Goal: Task Accomplishment & Management: Use online tool/utility

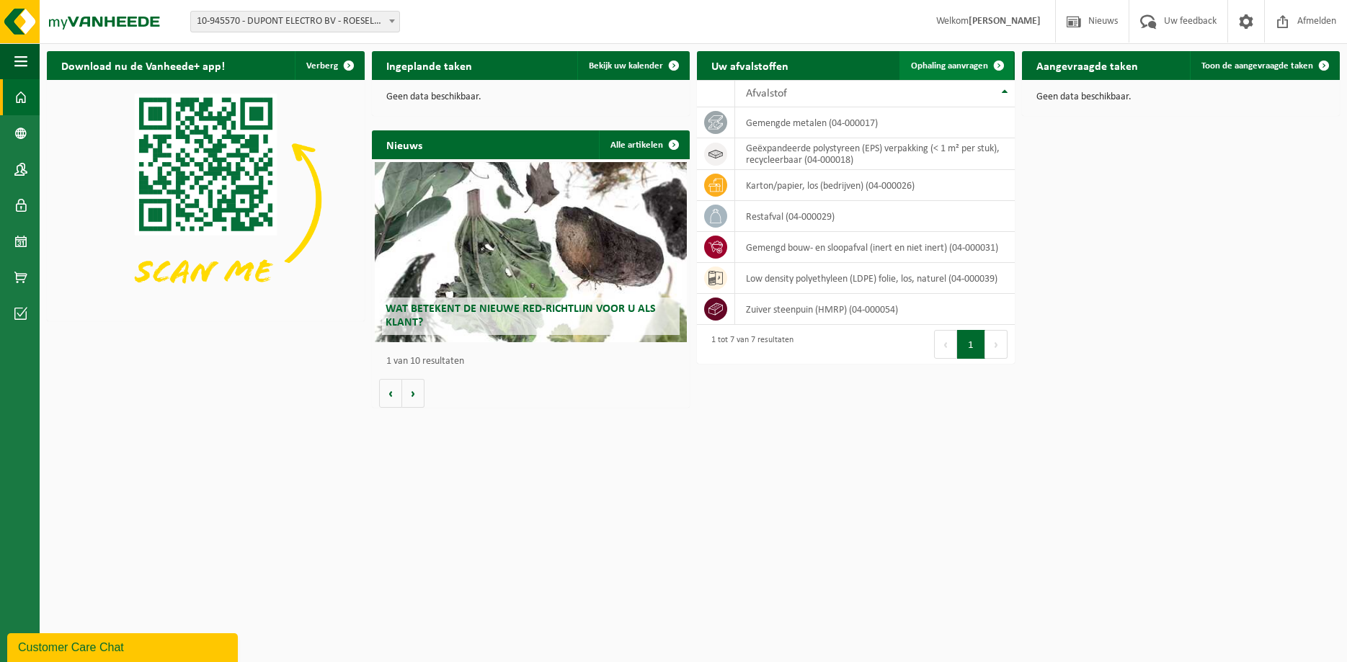
click at [915, 65] on span "Ophaling aanvragen" at bounding box center [949, 65] width 77 height 9
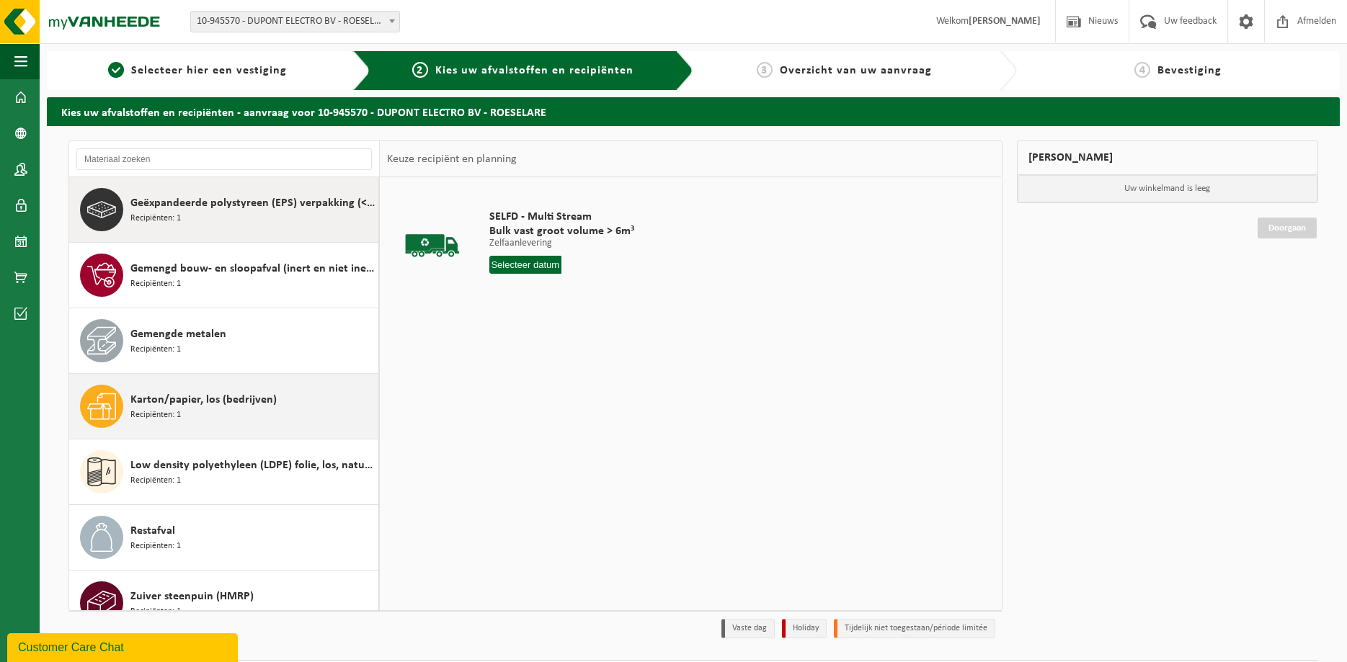
click at [195, 400] on span "Karton/papier, los (bedrijven)" at bounding box center [203, 399] width 146 height 17
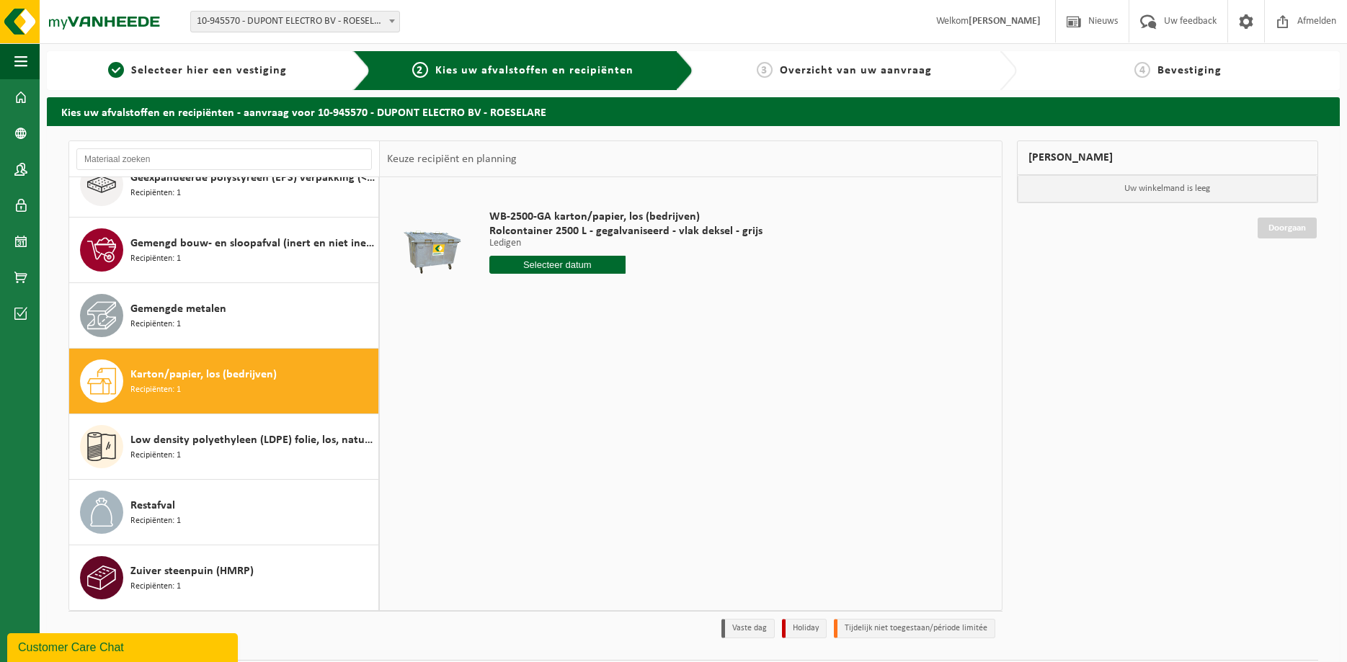
click at [589, 269] on input "text" at bounding box center [557, 265] width 137 height 18
click at [570, 419] on div "25" at bounding box center [578, 415] width 25 height 23
type input "Van 2025-09-25"
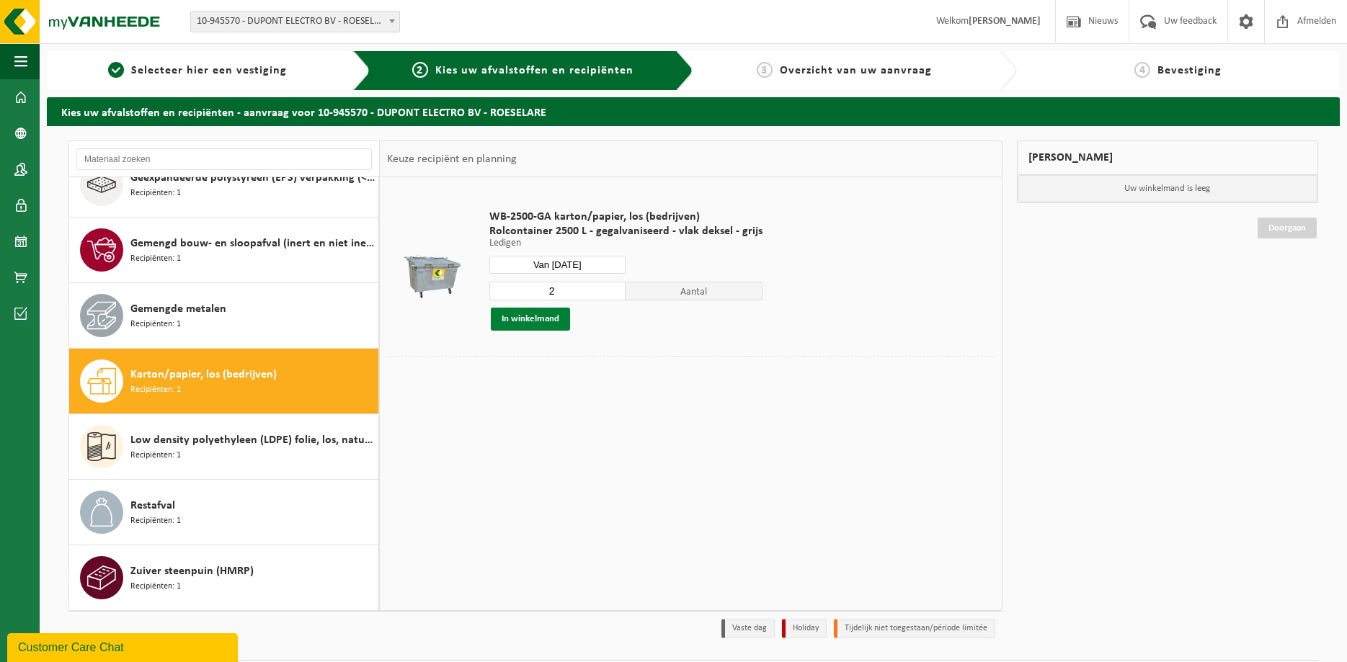
click at [525, 316] on button "In winkelmand" at bounding box center [530, 319] width 79 height 23
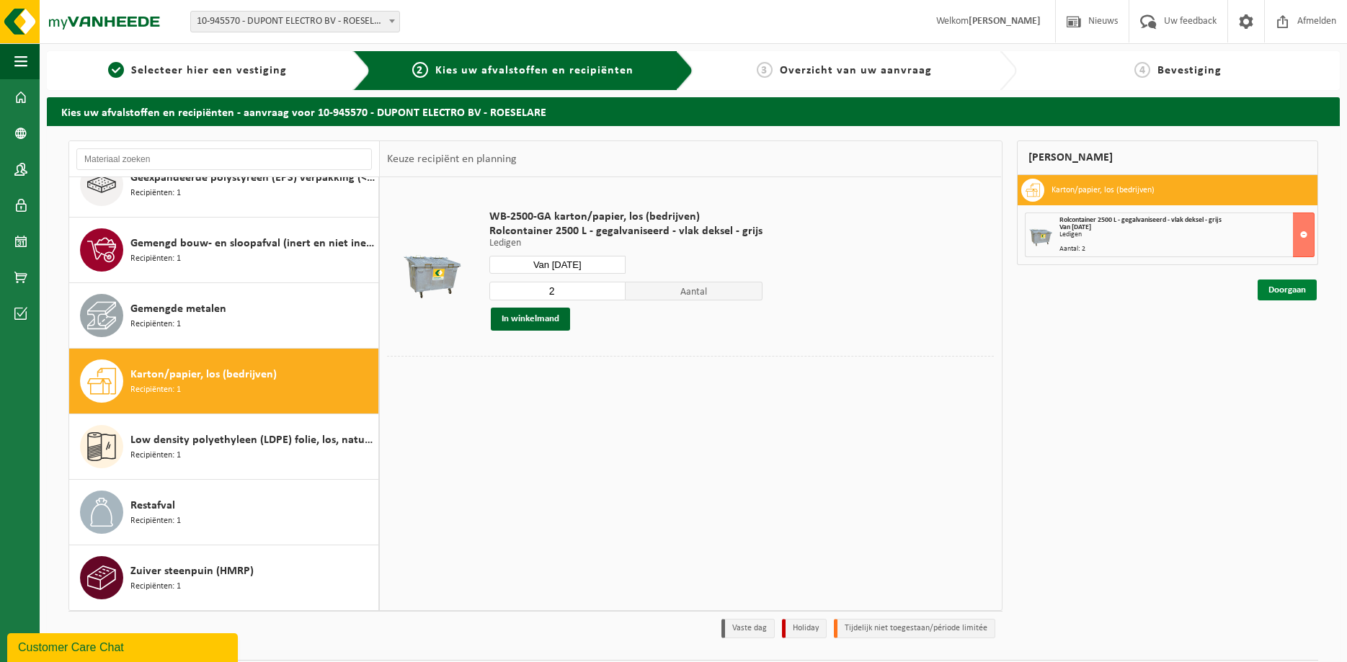
click at [1283, 293] on link "Doorgaan" at bounding box center [1287, 290] width 59 height 21
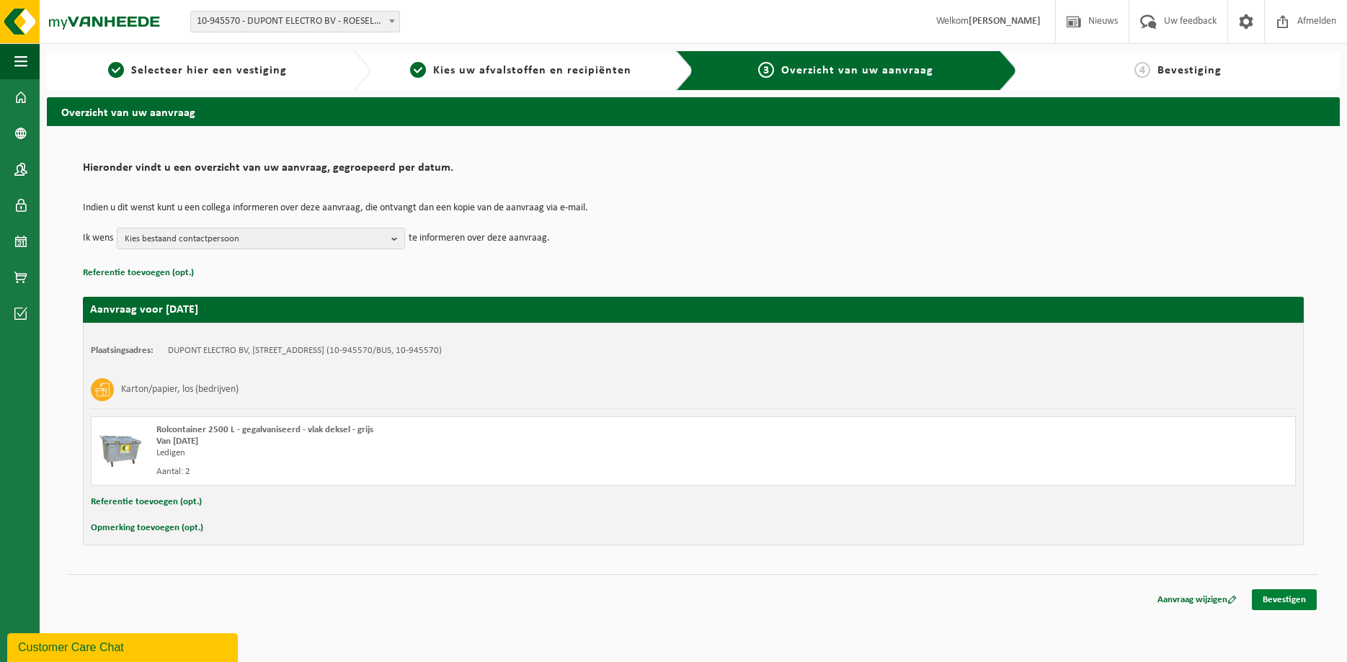
click at [1284, 600] on link "Bevestigen" at bounding box center [1284, 599] width 65 height 21
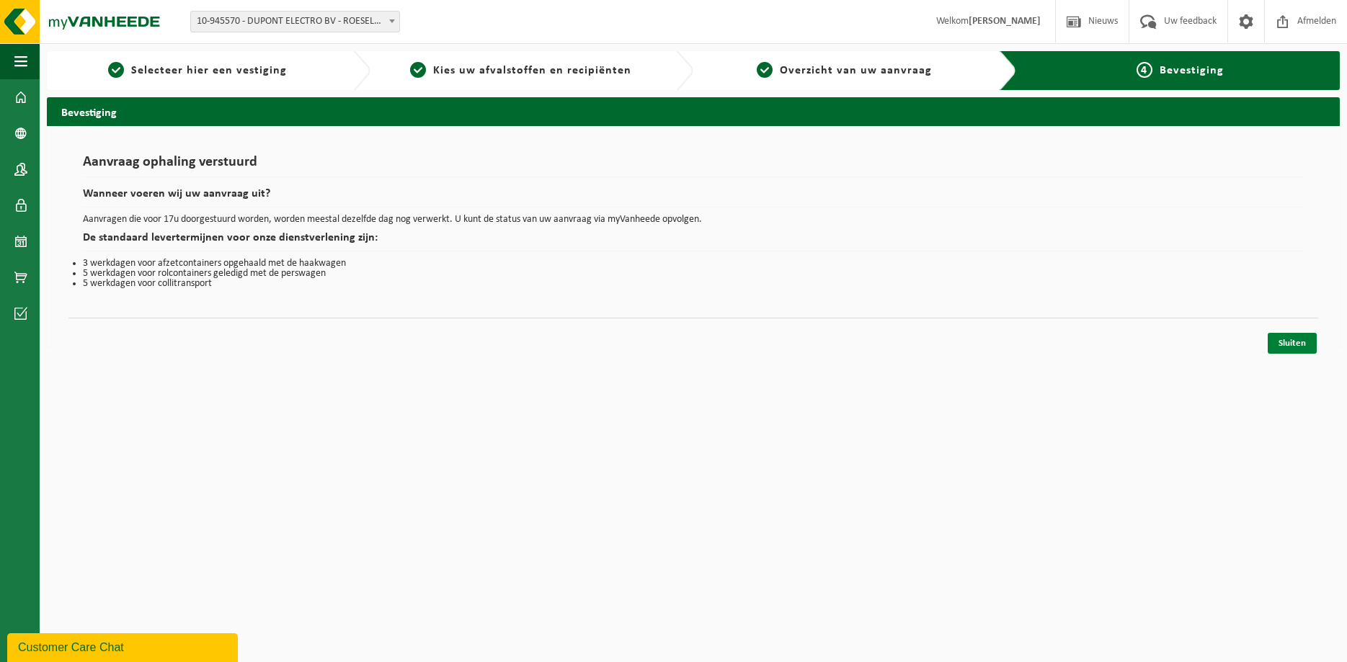
click at [1294, 336] on link "Sluiten" at bounding box center [1292, 343] width 49 height 21
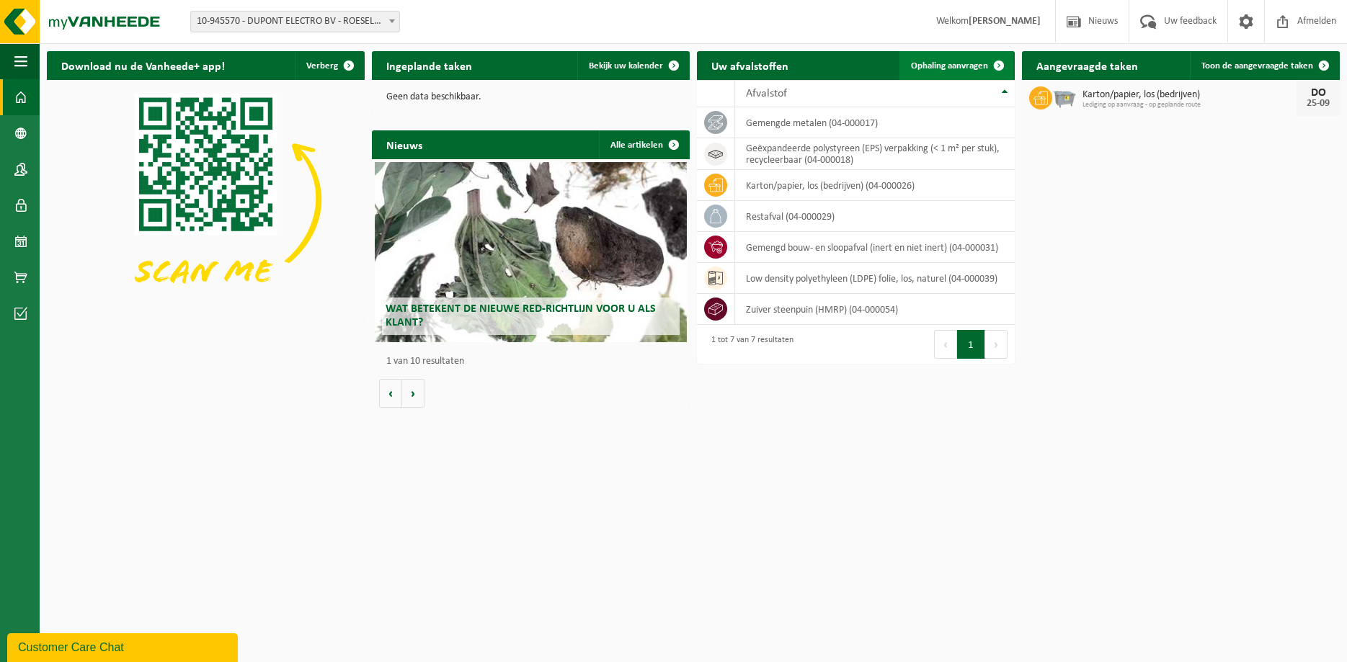
click at [950, 63] on span "Ophaling aanvragen" at bounding box center [949, 65] width 77 height 9
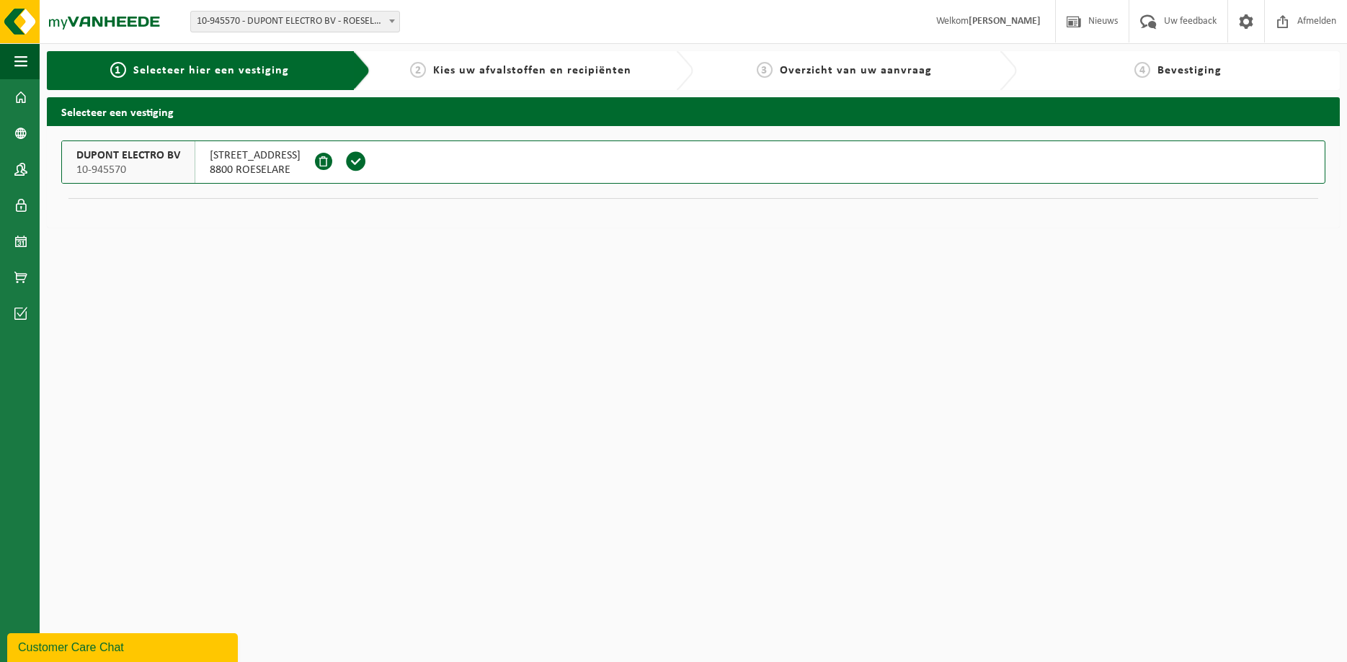
click at [251, 161] on span "[STREET_ADDRESS]" at bounding box center [255, 155] width 91 height 14
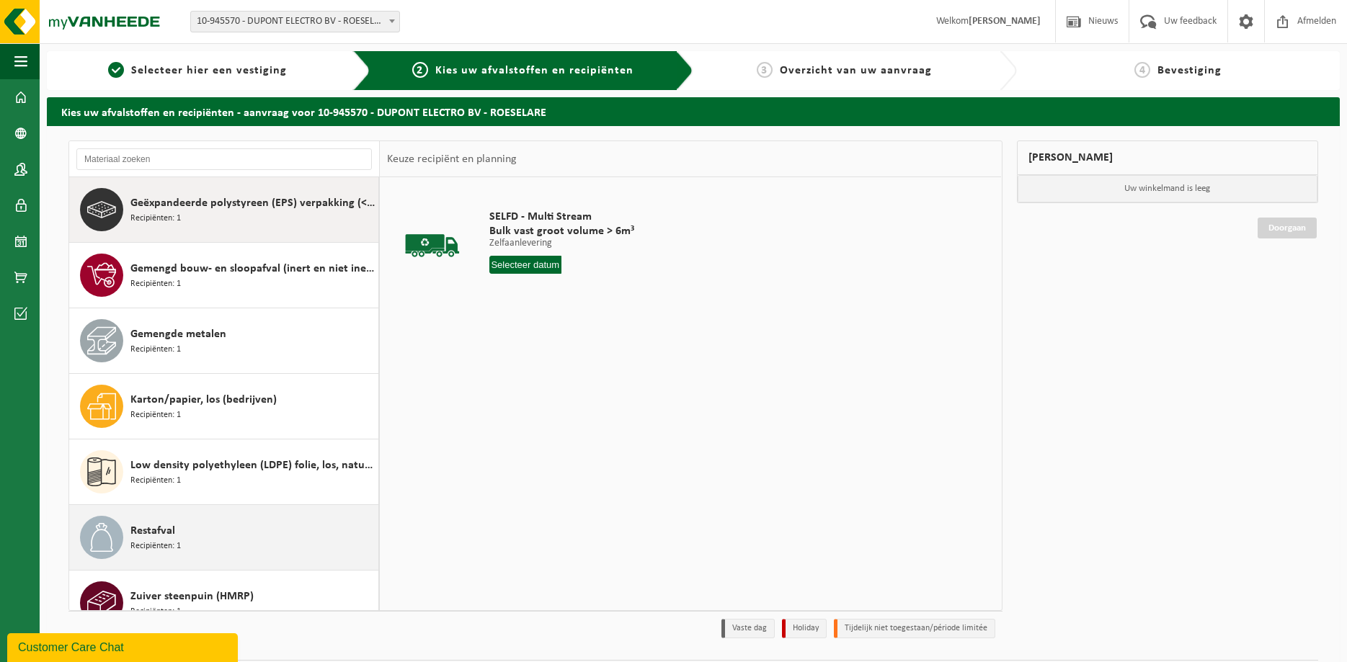
click at [183, 520] on div "Restafval Recipiënten: 1" at bounding box center [252, 537] width 244 height 43
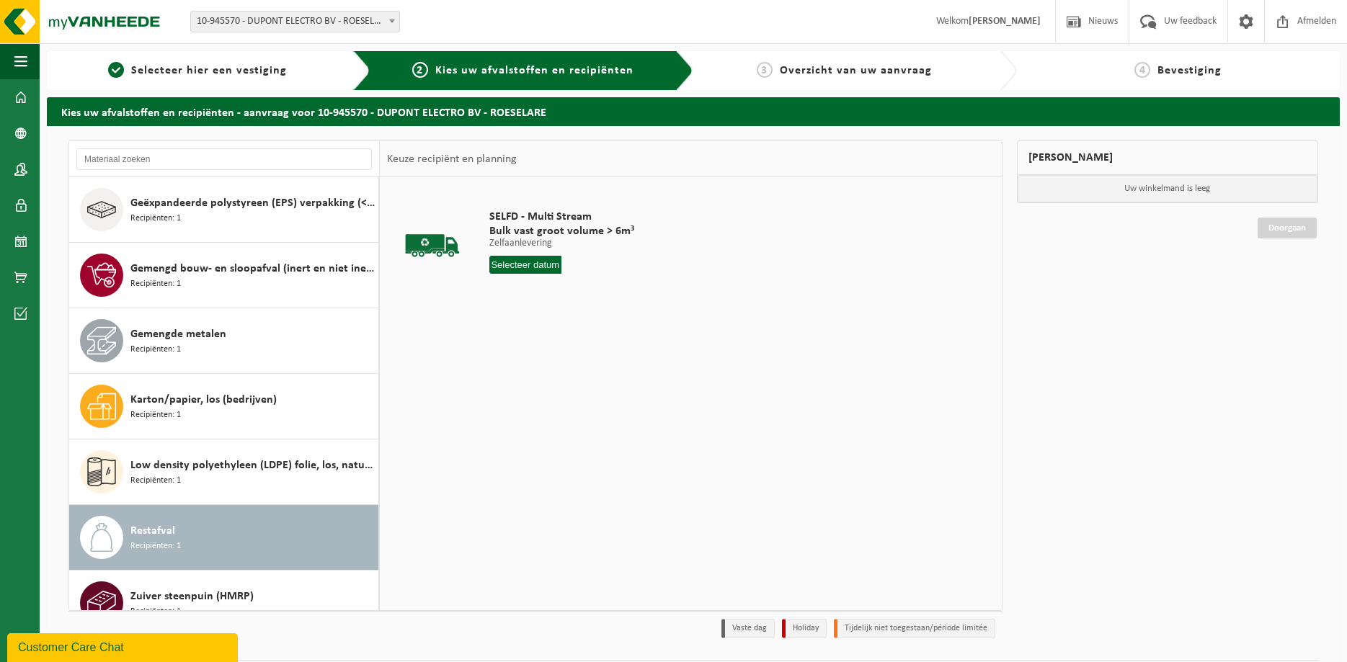
scroll to position [25, 0]
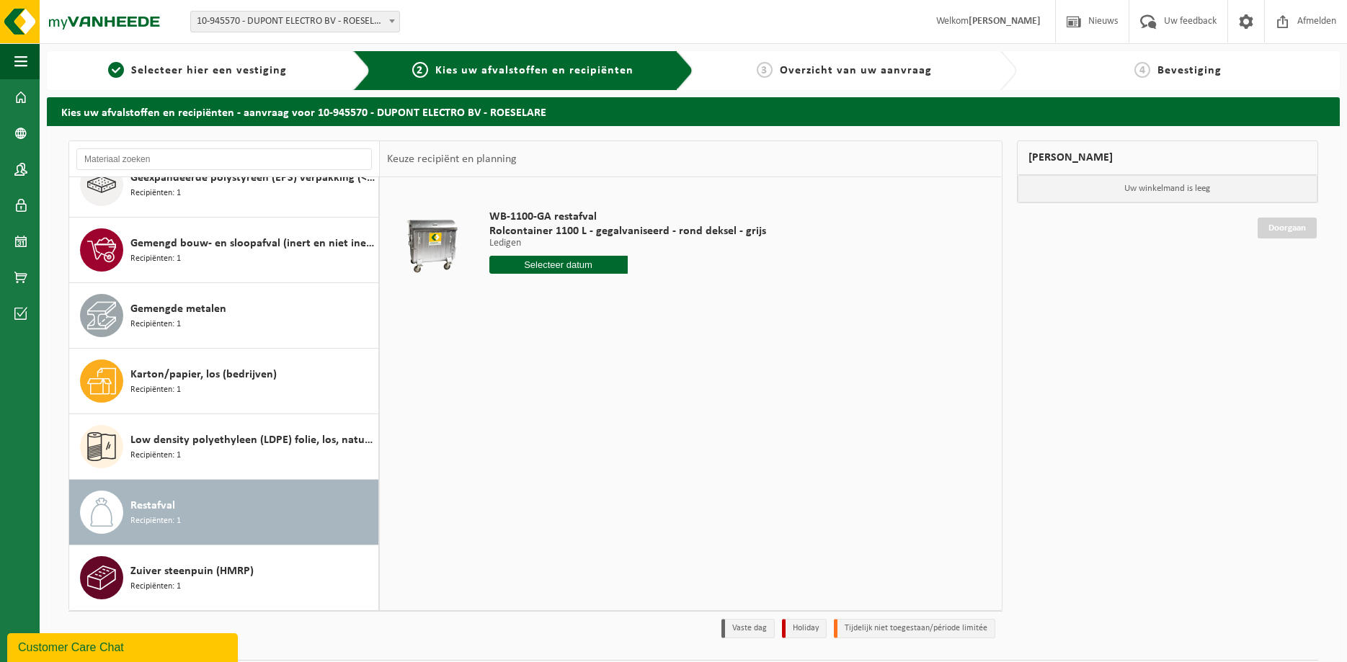
click at [547, 270] on input "text" at bounding box center [558, 265] width 138 height 18
click at [555, 414] on div "24" at bounding box center [552, 415] width 25 height 23
type input "Van [DATE]"
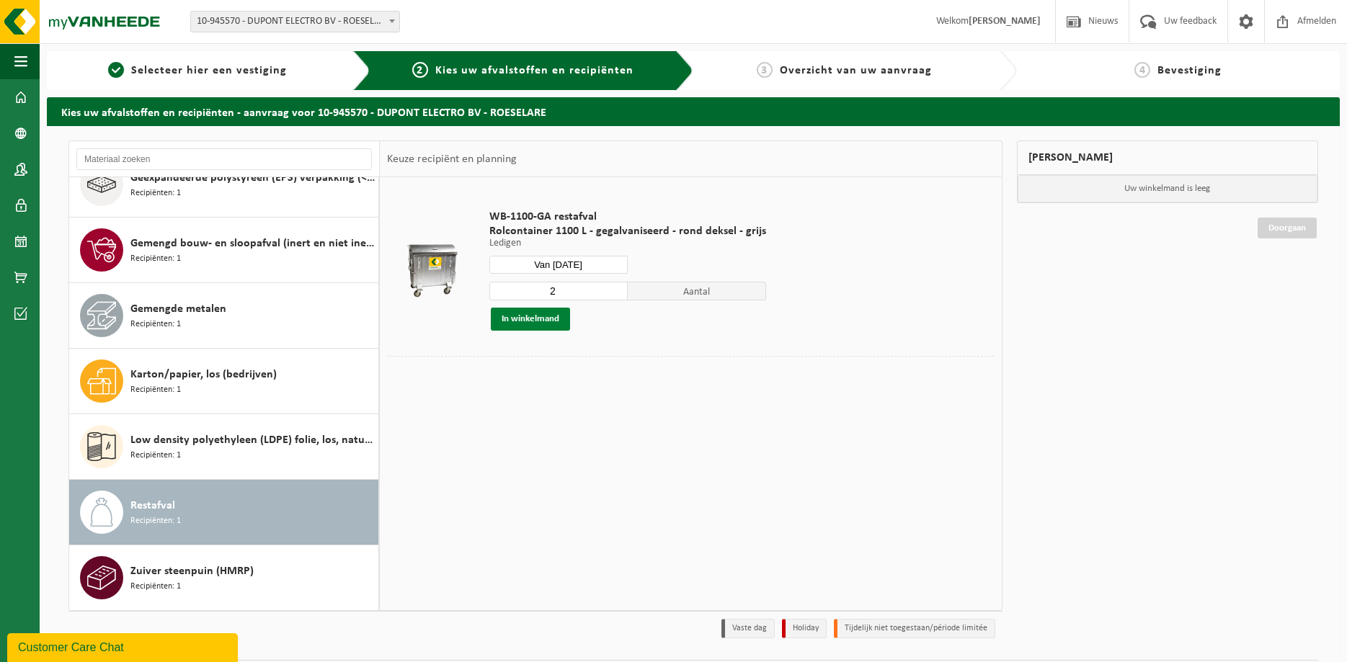
click at [538, 311] on button "In winkelmand" at bounding box center [530, 319] width 79 height 23
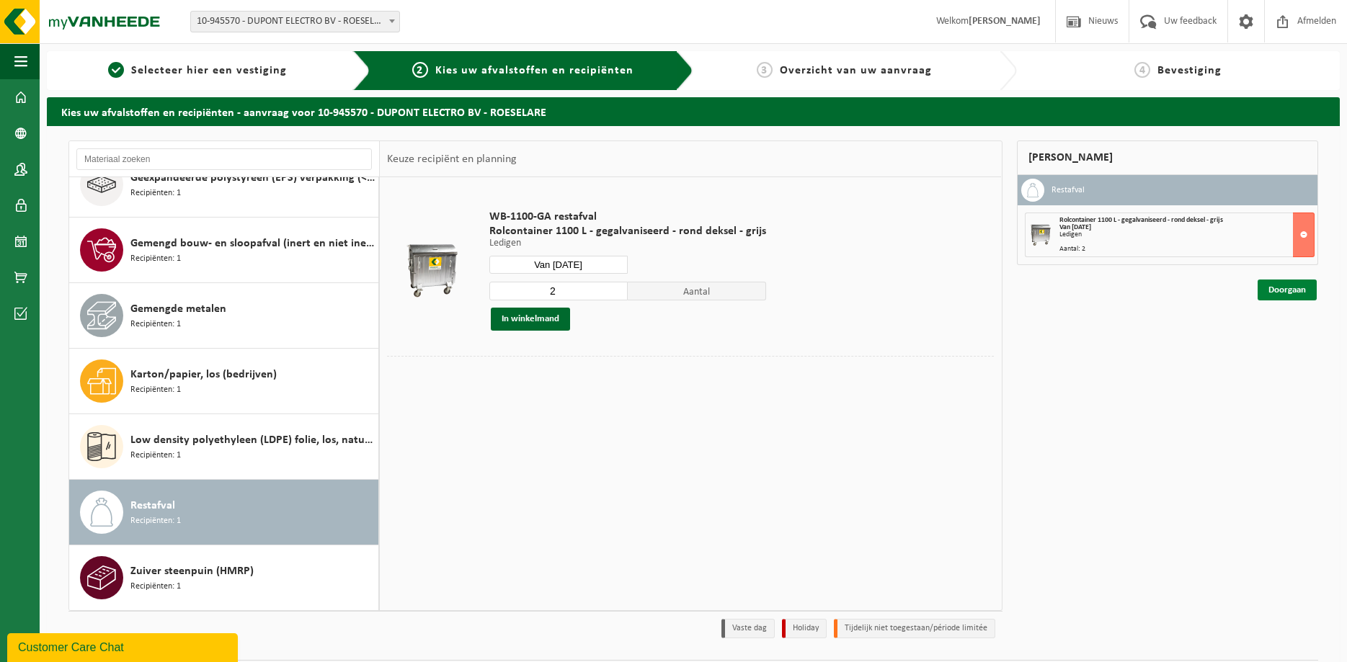
click at [1273, 290] on link "Doorgaan" at bounding box center [1287, 290] width 59 height 21
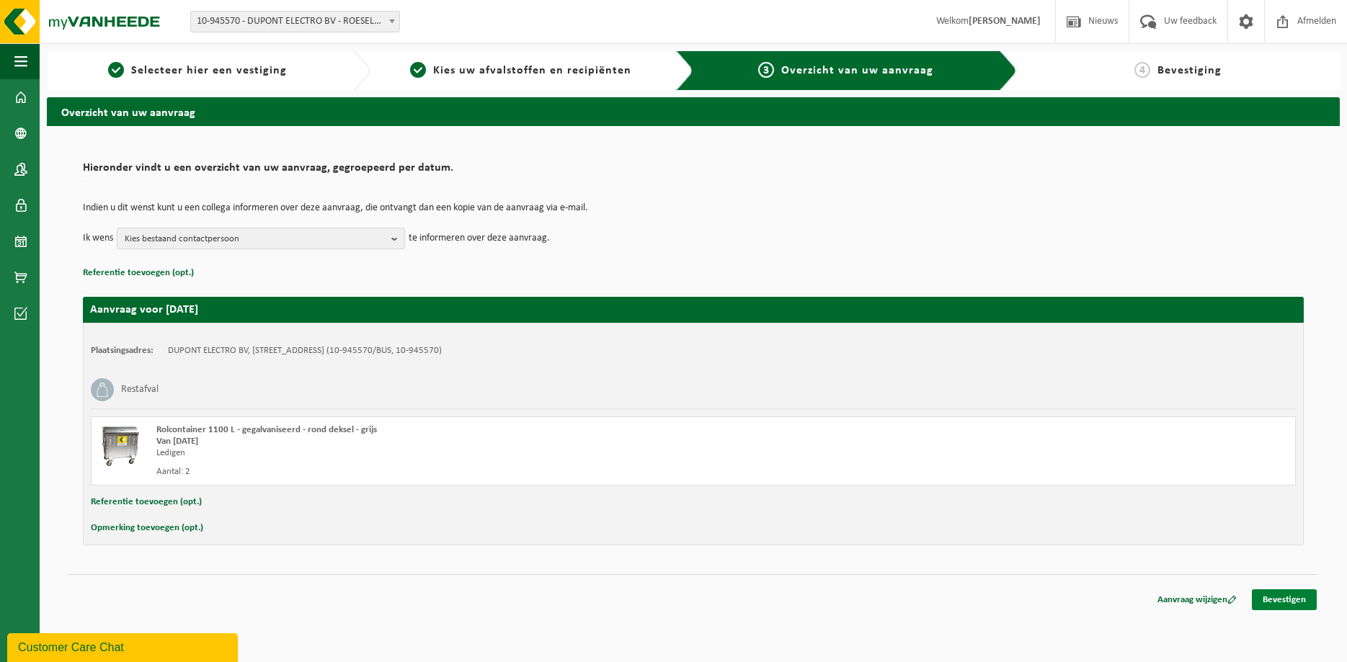
click at [1299, 603] on link "Bevestigen" at bounding box center [1284, 599] width 65 height 21
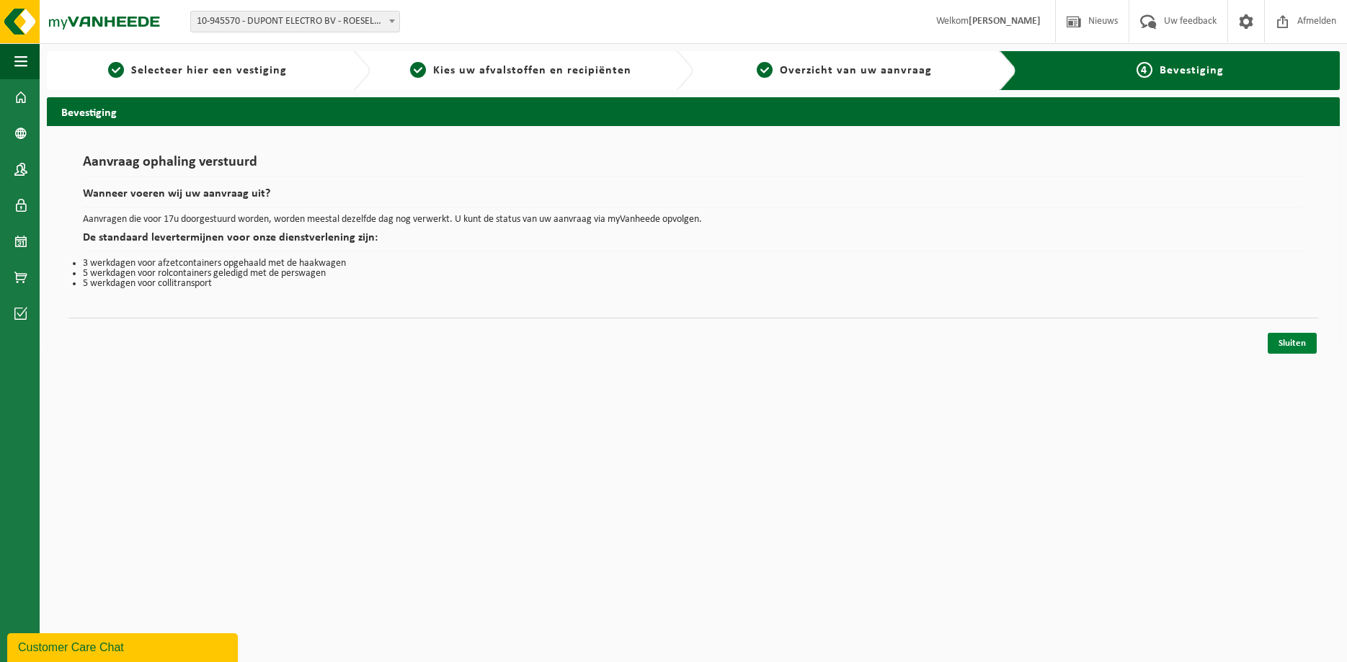
click at [1291, 343] on link "Sluiten" at bounding box center [1292, 343] width 49 height 21
